Goal: Task Accomplishment & Management: Complete application form

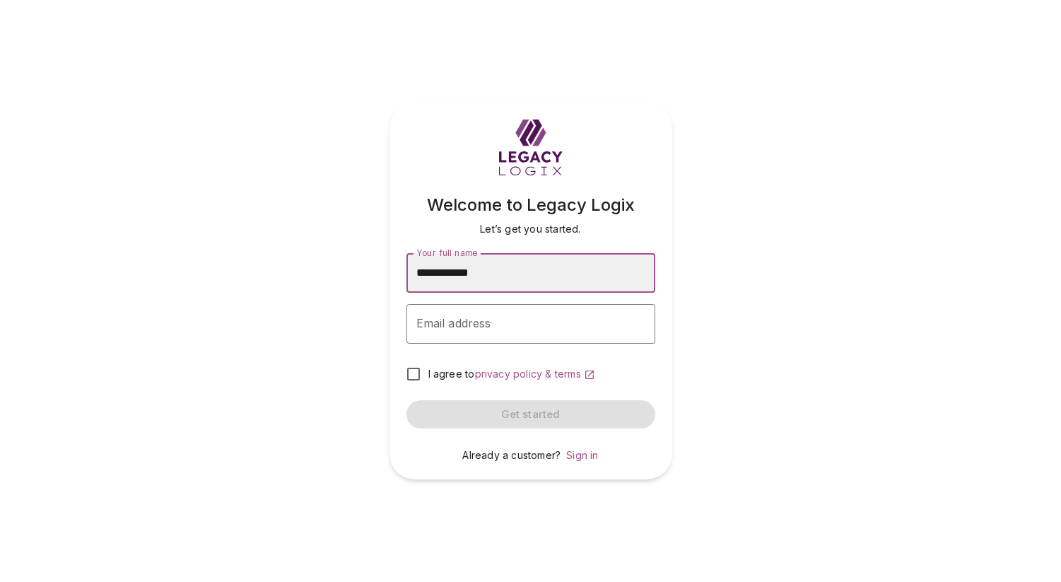
type input "**********"
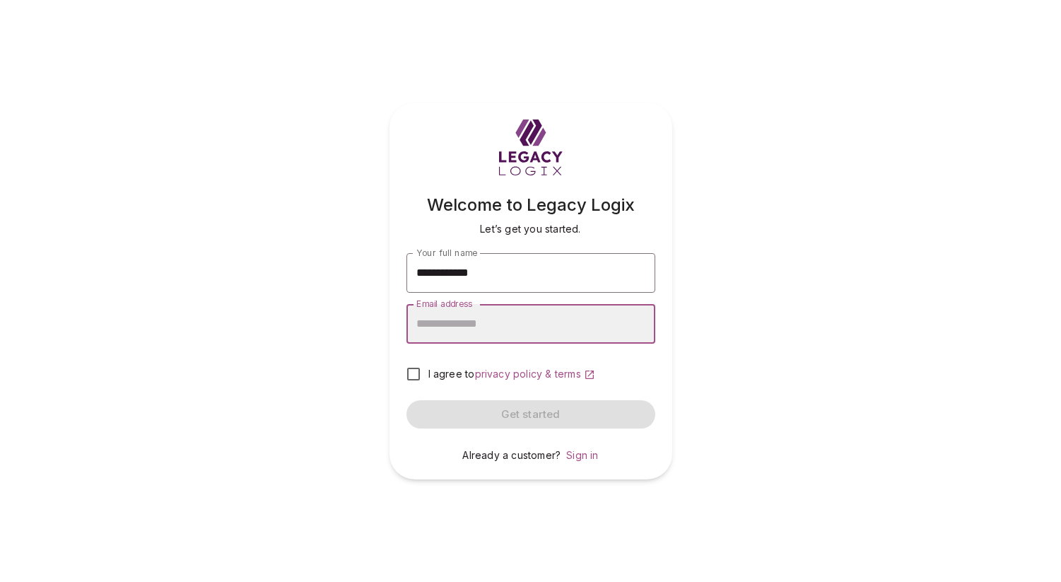
click at [430, 332] on input "Email address" at bounding box center [531, 324] width 249 height 40
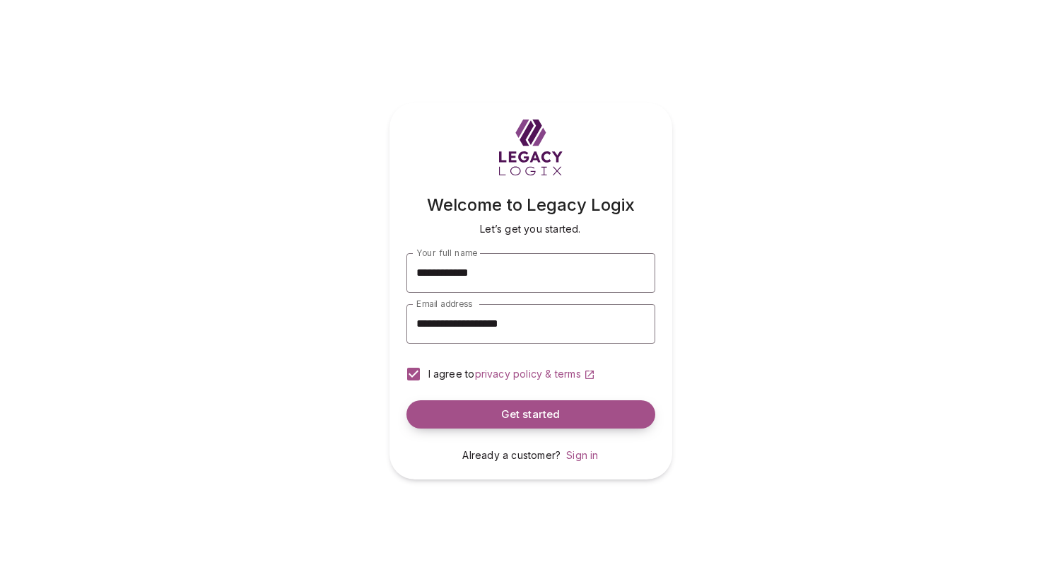
click at [479, 416] on button "Get started" at bounding box center [531, 414] width 249 height 28
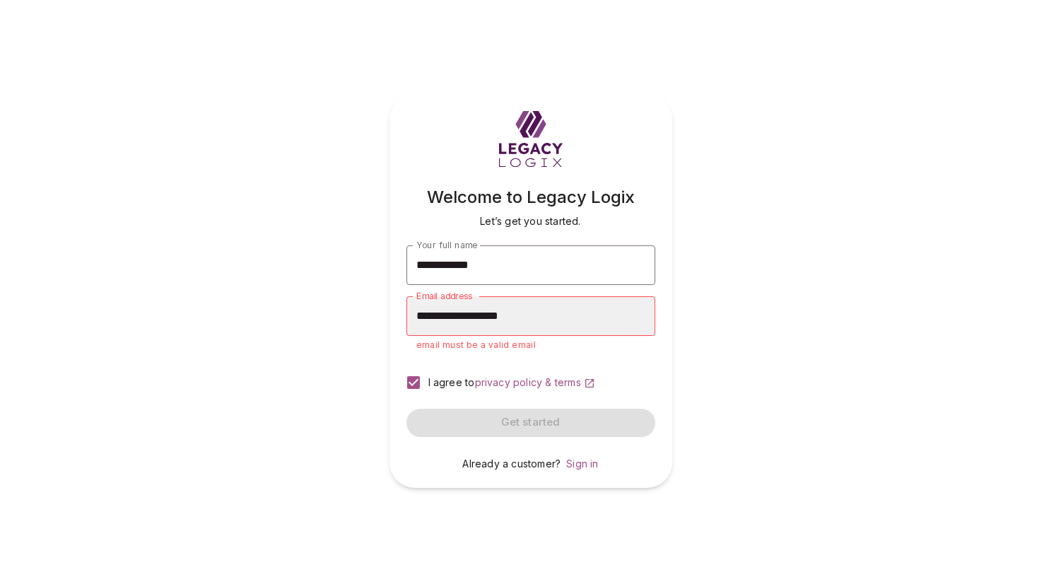
click at [535, 318] on input "**********" at bounding box center [531, 316] width 249 height 40
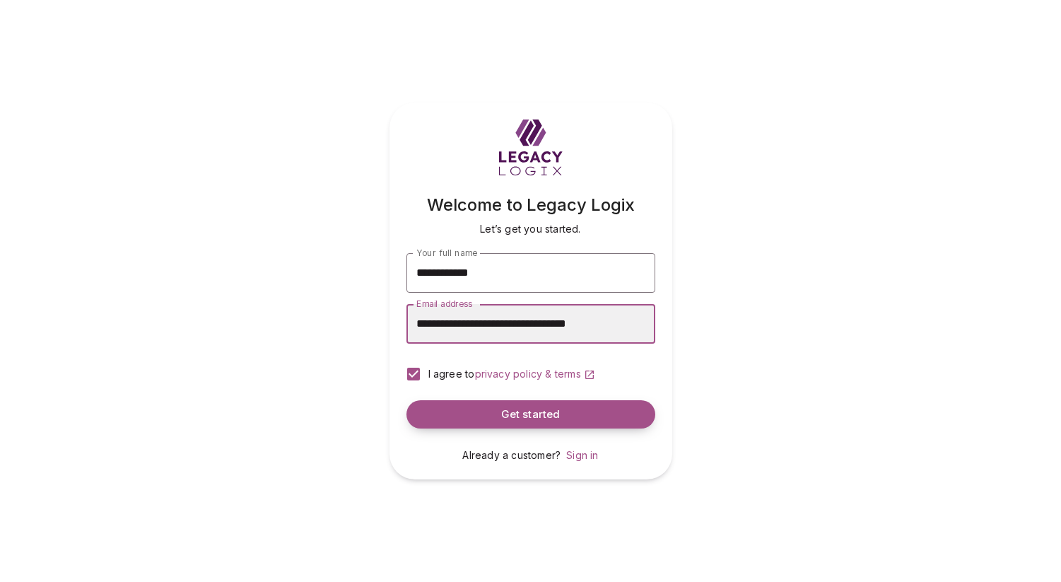
type input "**********"
click at [515, 424] on button "Get started" at bounding box center [531, 414] width 249 height 28
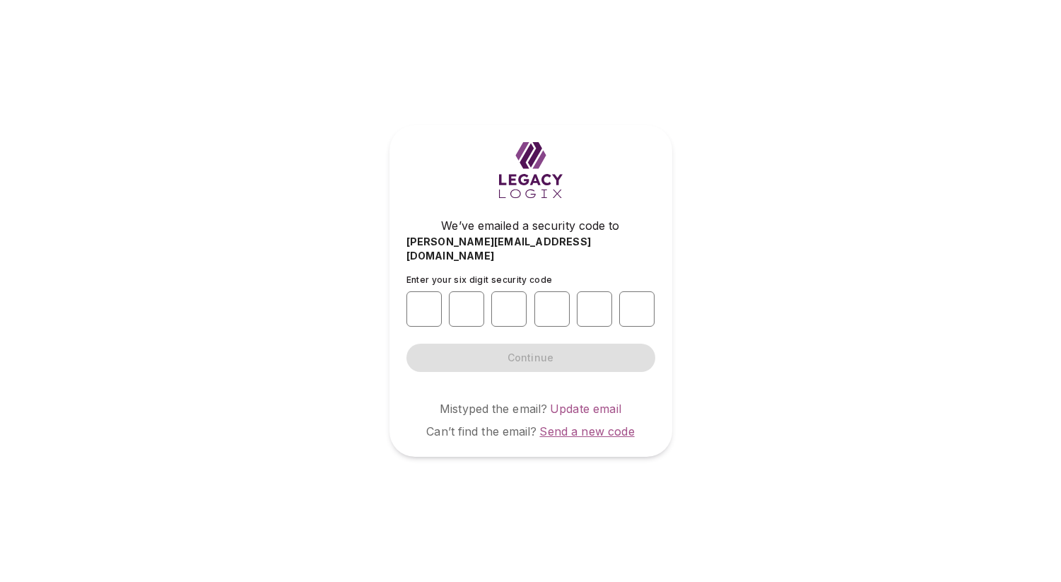
click at [561, 428] on span "Send a new code" at bounding box center [587, 431] width 95 height 14
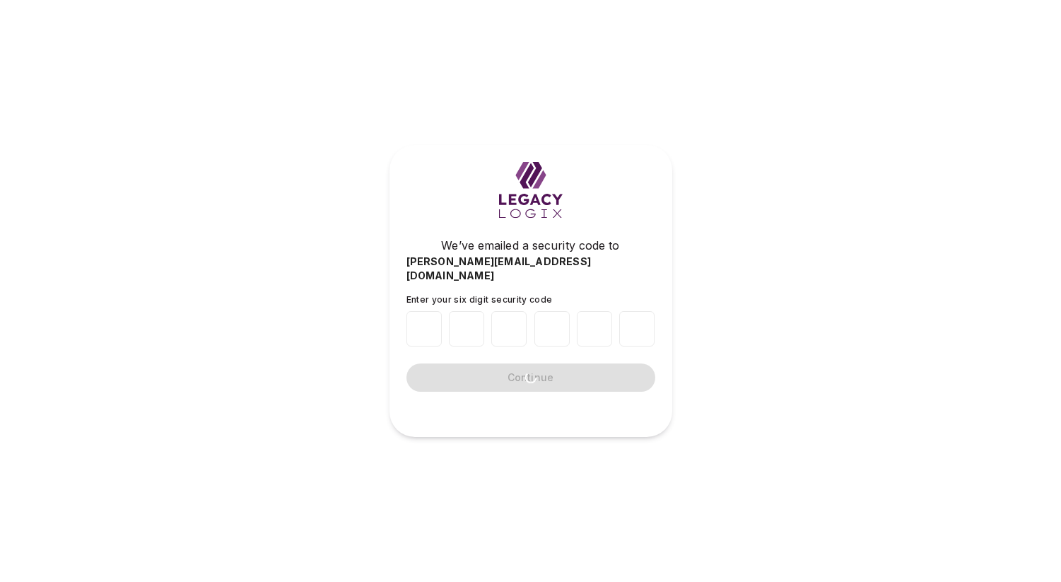
click at [421, 522] on div "We’ve emailed a security code to [PERSON_NAME][EMAIL_ADDRESS][DOMAIN_NAME] Ente…" at bounding box center [530, 291] width 1061 height 582
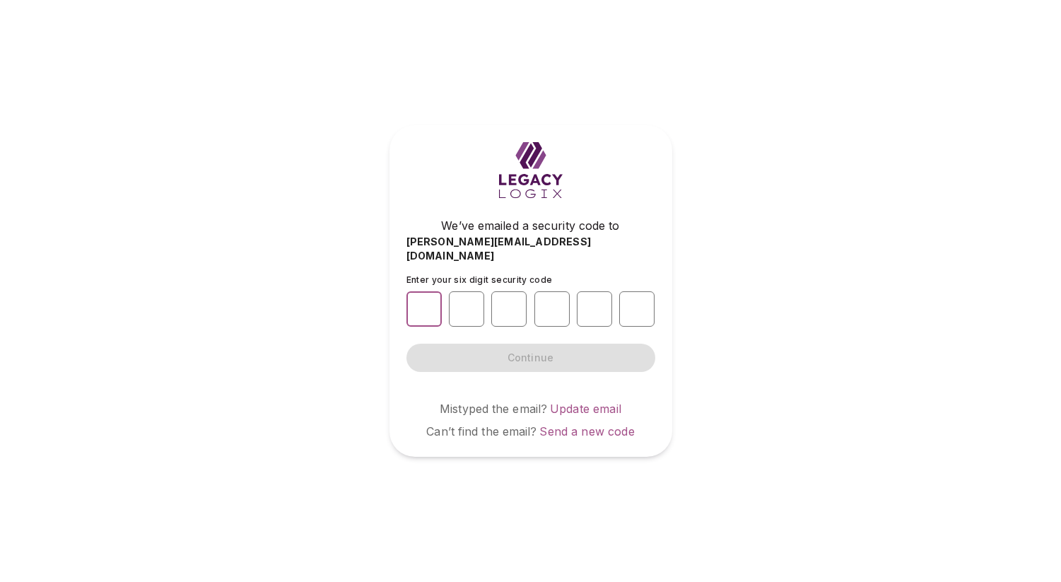
click at [423, 309] on input "number" at bounding box center [424, 308] width 35 height 35
type input "*"
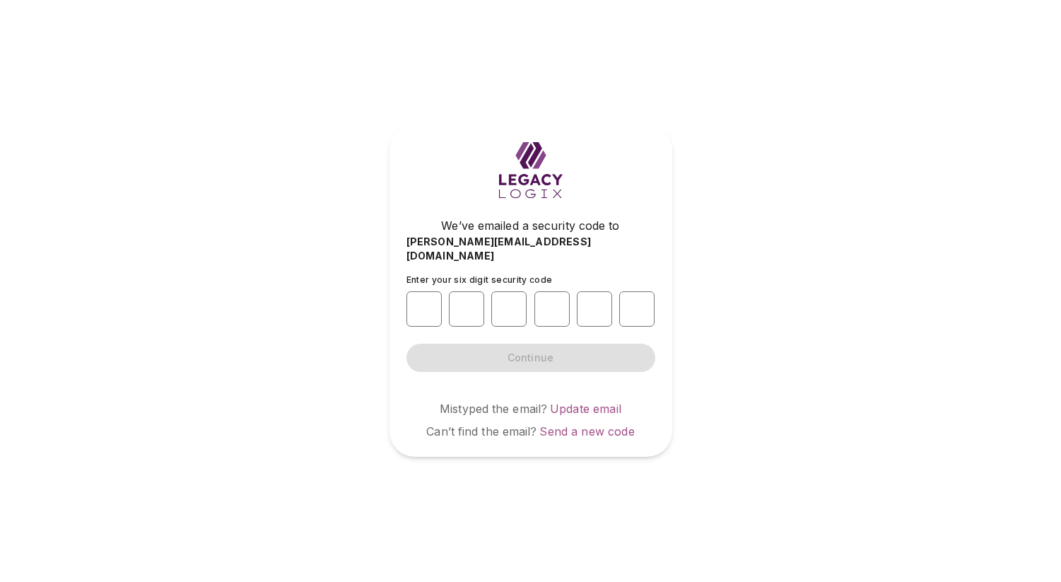
type input "*"
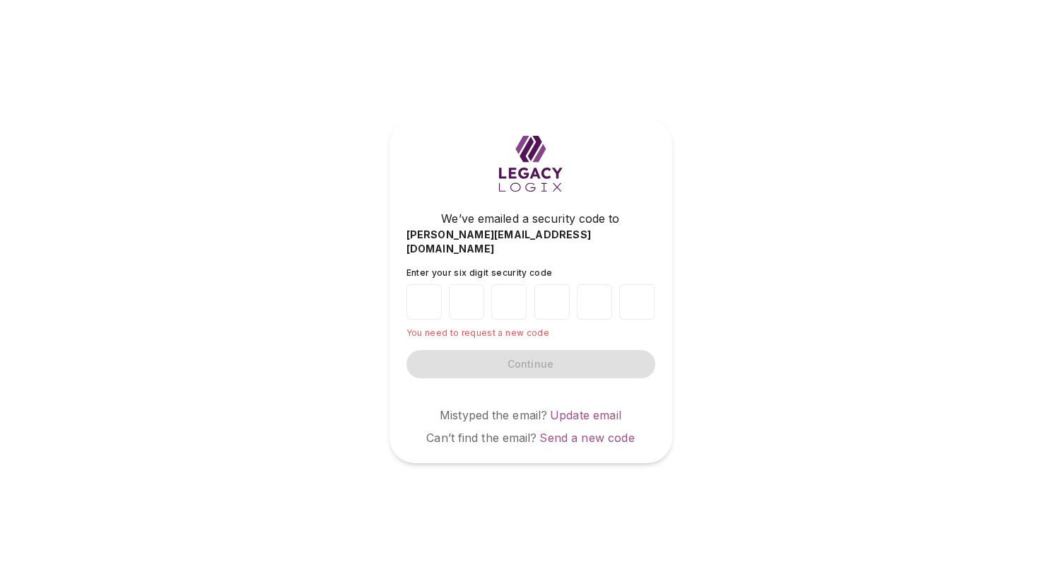
click at [561, 392] on div "Enter your six digit security code * * * * * * You need to request a new code C…" at bounding box center [531, 336] width 249 height 139
click at [510, 395] on div "Enter your six digit security code * * * * * * You need to request a new code C…" at bounding box center [531, 336] width 249 height 139
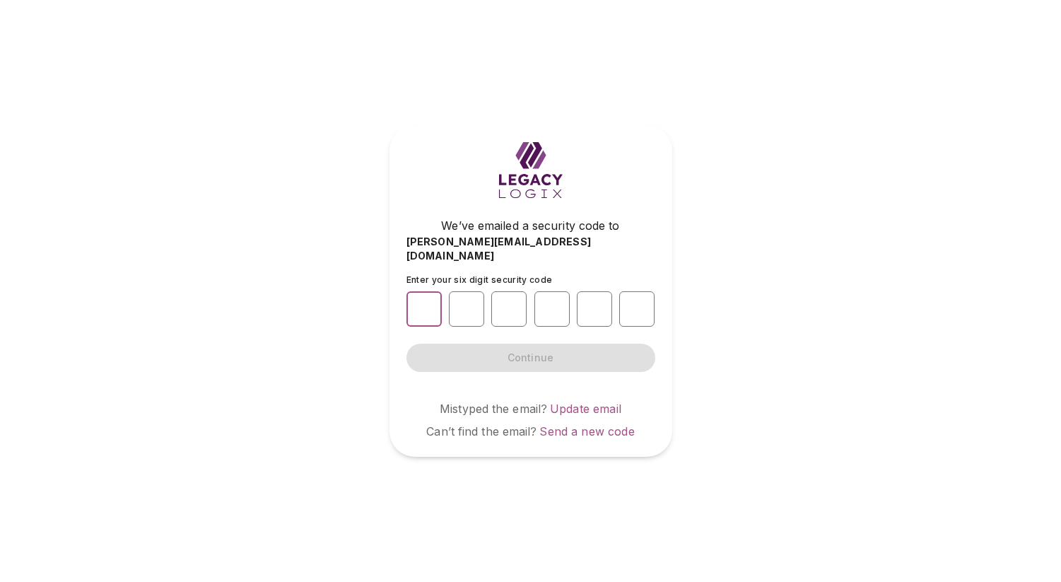
click at [414, 304] on input "number" at bounding box center [424, 308] width 35 height 35
type input "*"
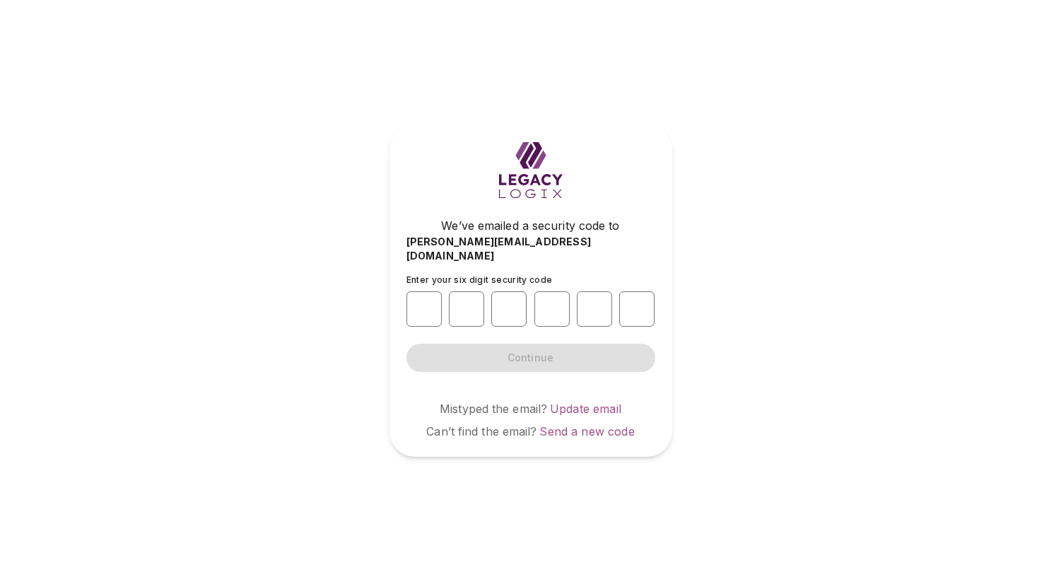
type input "*"
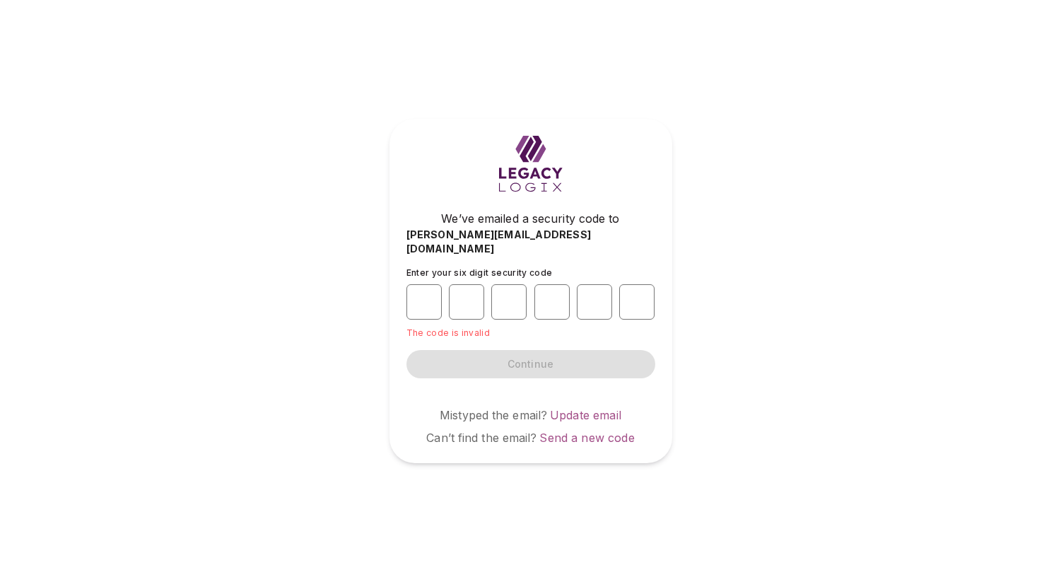
click at [274, 402] on div "We’ve emailed a security code to valerie+test92425_3@legacylogix.com Enter your…" at bounding box center [530, 291] width 1061 height 582
click at [593, 434] on span "Send a new code" at bounding box center [587, 438] width 95 height 14
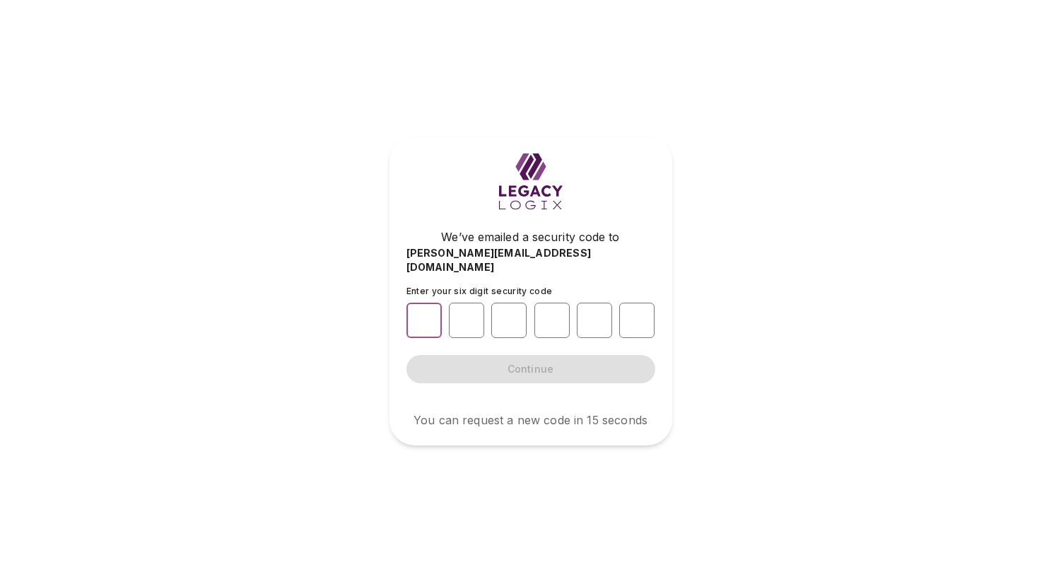
click at [407, 315] on input "number" at bounding box center [424, 320] width 35 height 35
type input "*"
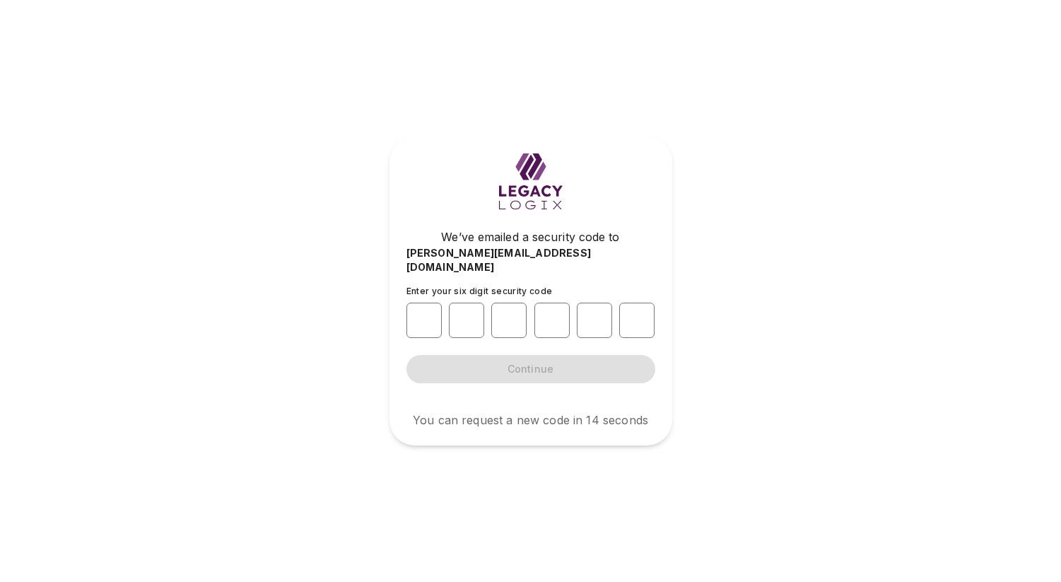
type input "*"
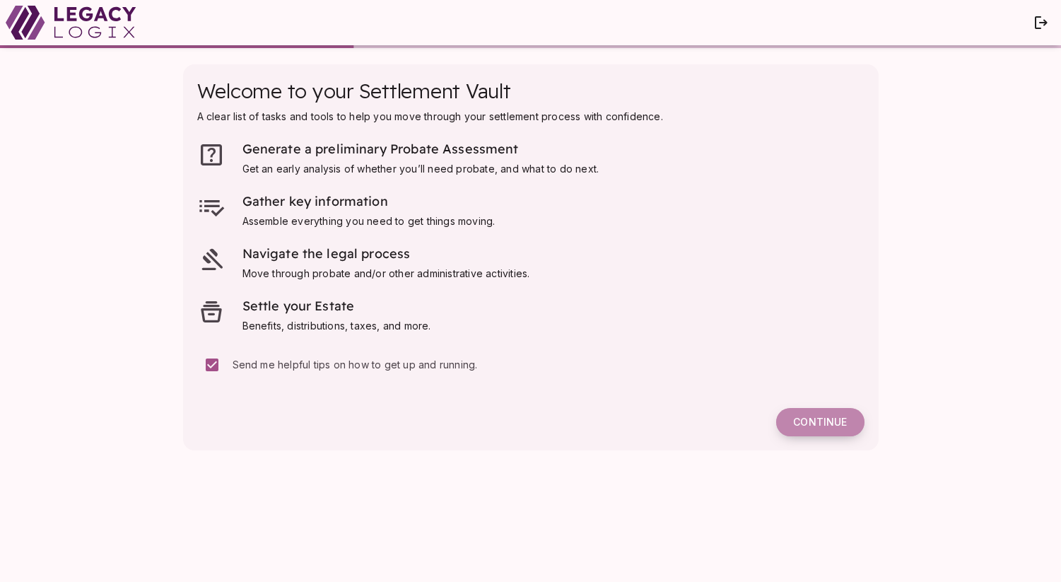
click at [818, 419] on span "Continue" at bounding box center [820, 422] width 54 height 13
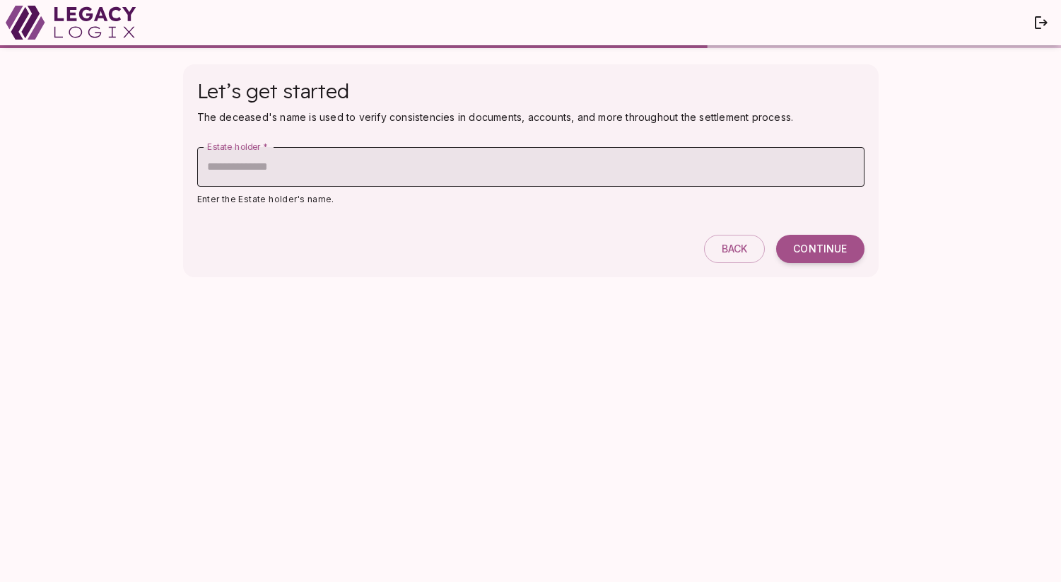
click at [406, 169] on input "Estate holder   *" at bounding box center [531, 167] width 668 height 40
type input "**********"
click at [540, 371] on div "**********" at bounding box center [531, 315] width 724 height 530
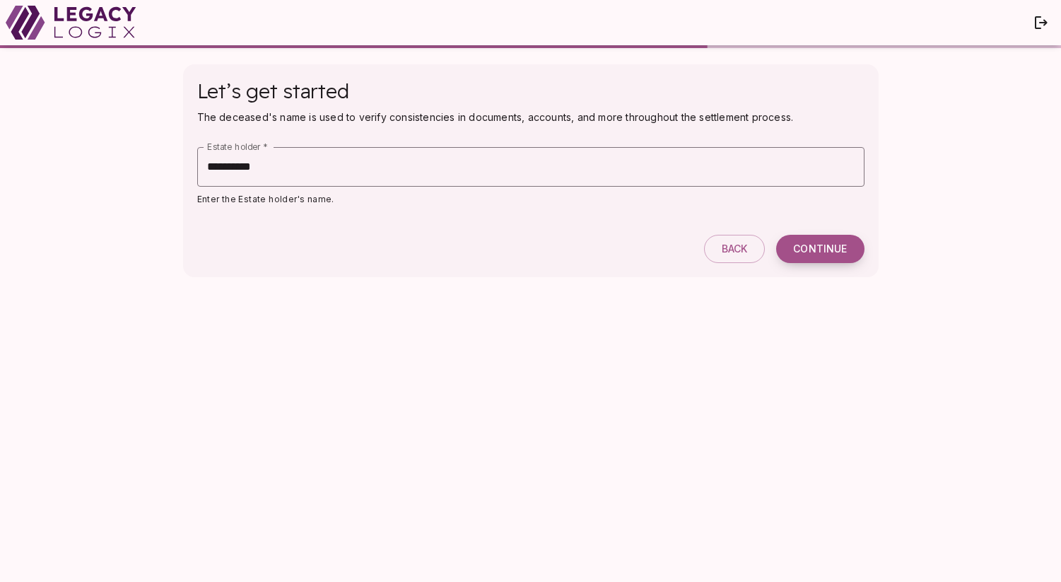
click at [824, 249] on span "Continue" at bounding box center [820, 249] width 54 height 13
